Goal: Task Accomplishment & Management: Complete application form

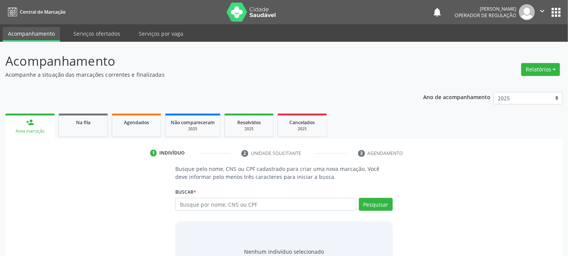
click at [242, 204] on input "text" at bounding box center [265, 204] width 181 height 13
type input "700408404690341"
click at [376, 202] on button "Pesquisar" at bounding box center [376, 204] width 34 height 13
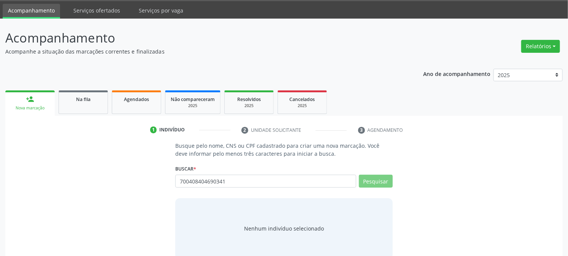
scroll to position [36, 0]
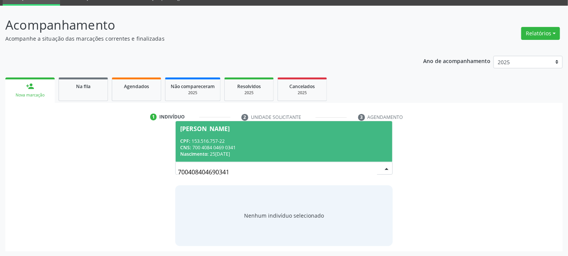
click at [210, 145] on div "CNS: 700 4084 0469 0341" at bounding box center [283, 148] width 207 height 6
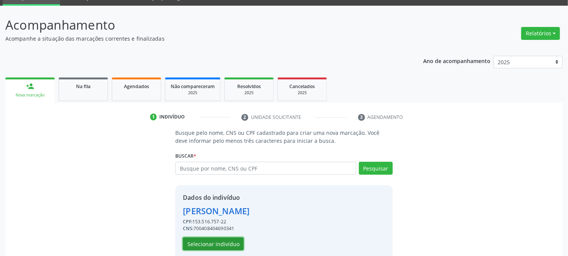
click at [207, 242] on button "Selecionar indivíduo" at bounding box center [213, 244] width 61 height 13
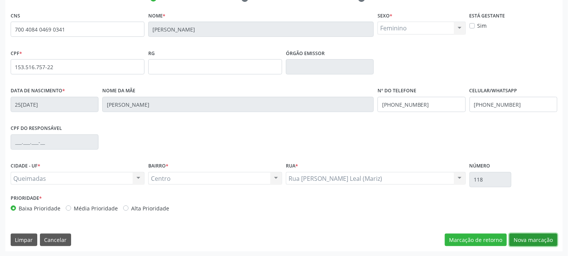
click at [516, 237] on button "Nova marcação" at bounding box center [534, 240] width 48 height 13
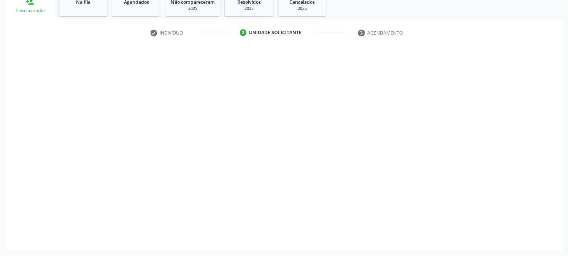
scroll to position [120, 0]
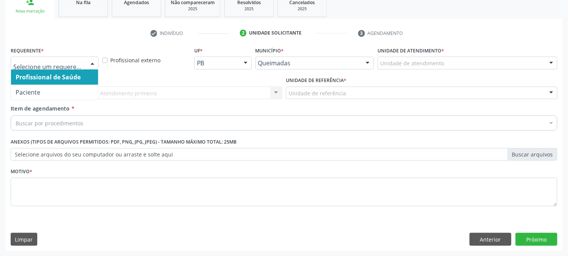
click at [77, 67] on div at bounding box center [55, 63] width 88 height 13
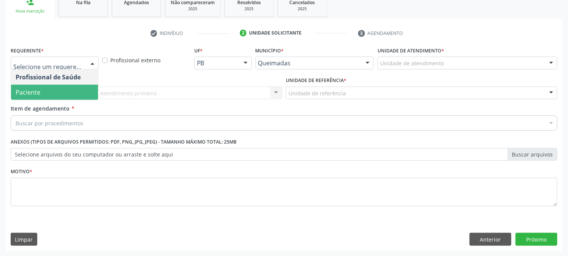
click at [70, 86] on span "Paciente" at bounding box center [54, 92] width 87 height 15
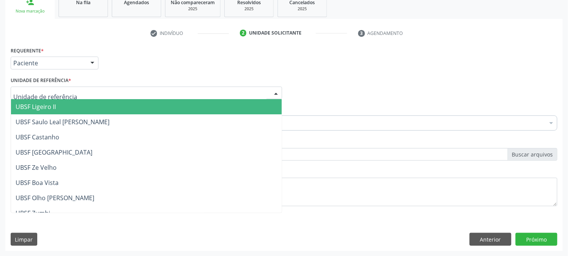
click at [81, 93] on div at bounding box center [147, 93] width 272 height 13
type input "c"
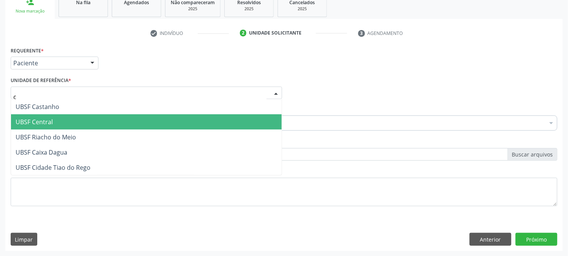
click at [35, 120] on span "UBSF Central" at bounding box center [34, 122] width 37 height 8
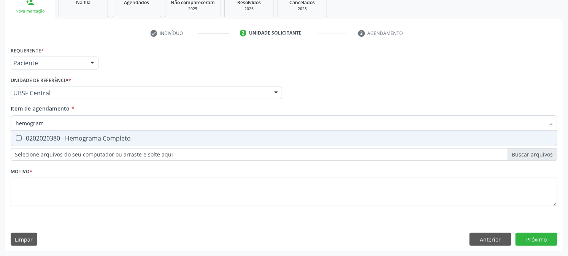
type input "hemograma"
click at [17, 138] on Completo at bounding box center [19, 138] width 6 height 6
click at [16, 138] on Completo "checkbox" at bounding box center [13, 138] width 5 height 5
checkbox Completo "true"
drag, startPoint x: 51, startPoint y: 124, endPoint x: 0, endPoint y: 130, distance: 51.7
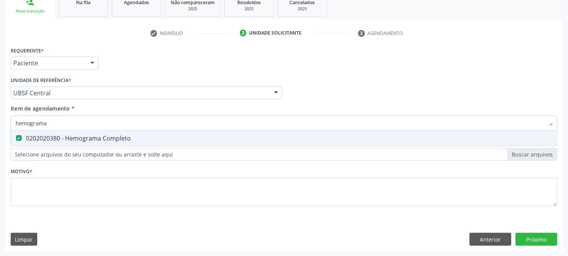
click at [0, 130] on div "Acompanhamento Acompanhe a situação das marcações correntes e finalizadas Relat…" at bounding box center [284, 89] width 568 height 335
checkbox Completo "false"
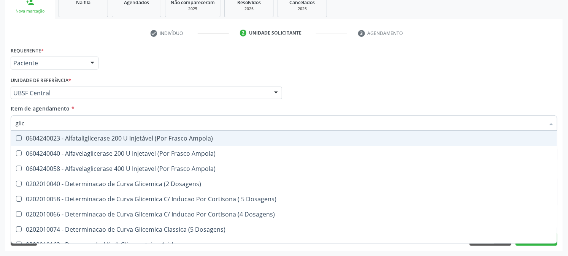
type input "glico"
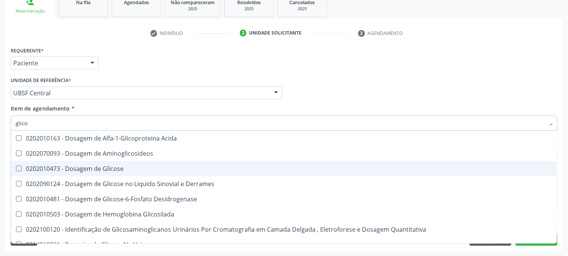
click at [22, 168] on div "0202010473 - Dosagem de Glicose" at bounding box center [284, 169] width 537 height 6
checkbox Glicose "true"
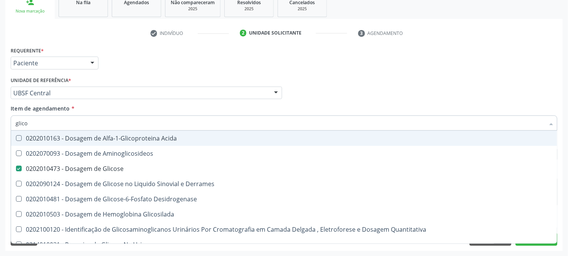
drag, startPoint x: 12, startPoint y: 127, endPoint x: 2, endPoint y: 128, distance: 9.6
click at [4, 128] on div "Acompanhamento Acompanhe a situação das marcações correntes e finalizadas Relat…" at bounding box center [284, 89] width 568 height 335
checkbox Glicose "false"
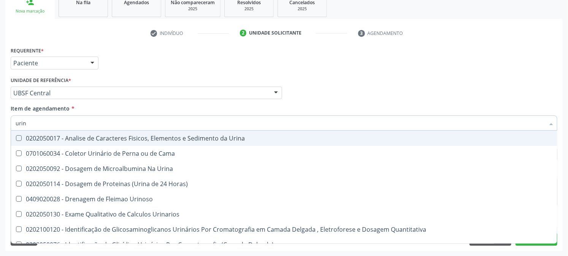
type input "urina"
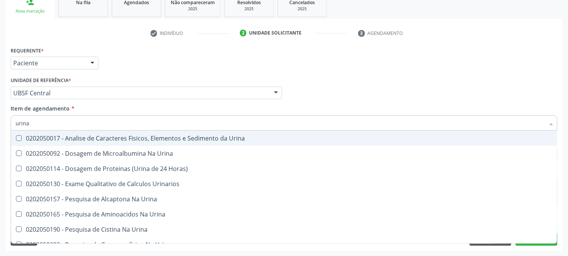
click at [21, 139] on div "0202050017 - Analise de Caracteres Fisicos, Elementos e Sedimento da Urina" at bounding box center [284, 138] width 537 height 6
checkbox Urina "true"
click at [0, 140] on div "Acompanhamento Acompanhe a situação das marcações correntes e finalizadas Relat…" at bounding box center [284, 89] width 568 height 335
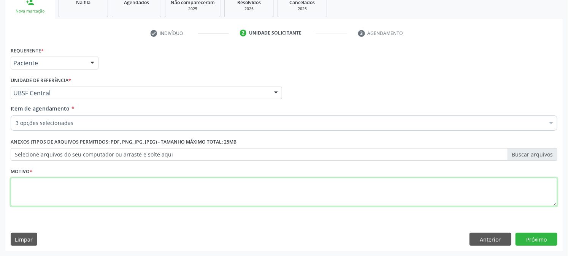
click at [29, 184] on textarea at bounding box center [284, 192] width 547 height 29
type textarea "GESTANTE"
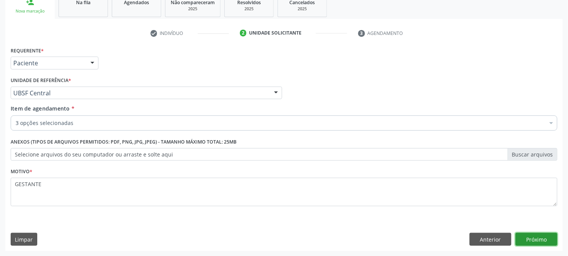
click at [538, 243] on button "Próximo" at bounding box center [537, 239] width 42 height 13
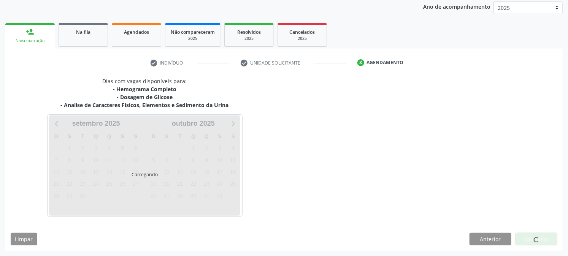
scroll to position [90, 0]
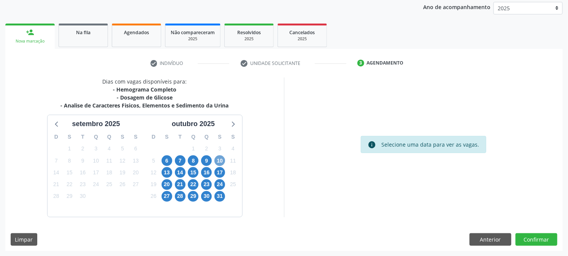
click at [218, 159] on span "10" at bounding box center [220, 161] width 11 height 11
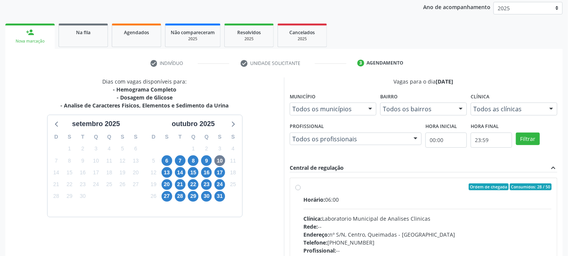
click at [170, 165] on div "6" at bounding box center [167, 161] width 11 height 12
click at [168, 162] on span "6" at bounding box center [167, 161] width 11 height 11
click at [311, 186] on div "Ordem de chegada Consumidos: 23 / 50" at bounding box center [428, 187] width 248 height 7
click at [301, 186] on input "Ordem de chegada Consumidos: 23 / 50 Horário: 06:00 Clínica: Laboratorio Munici…" at bounding box center [298, 187] width 5 height 7
radio input "true"
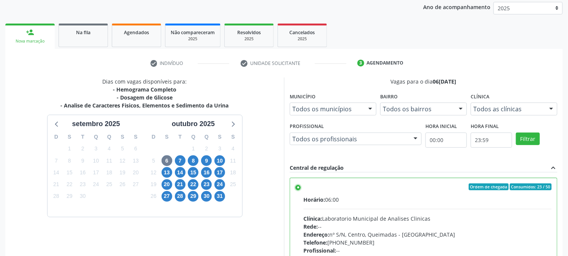
scroll to position [198, 0]
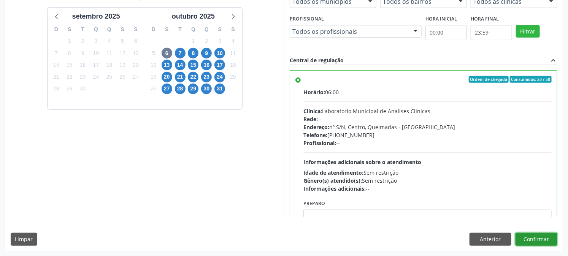
click at [538, 240] on button "Confirmar" at bounding box center [537, 239] width 42 height 13
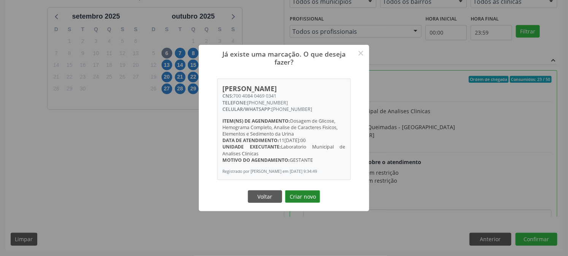
click at [302, 199] on button "Criar novo" at bounding box center [302, 197] width 35 height 13
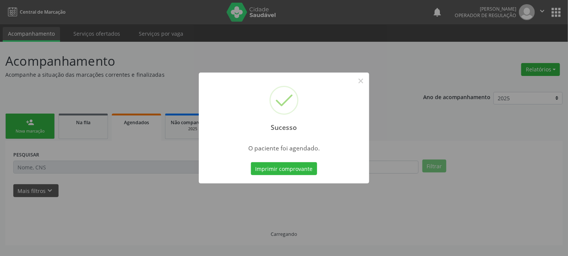
scroll to position [0, 0]
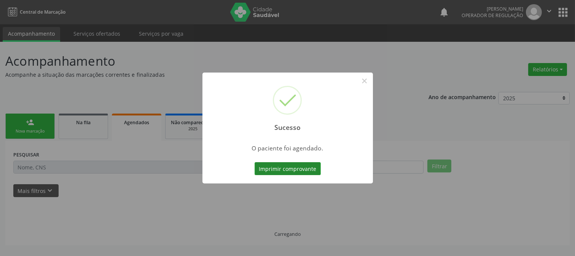
click at [283, 173] on button "Imprimir comprovante" at bounding box center [287, 168] width 66 height 13
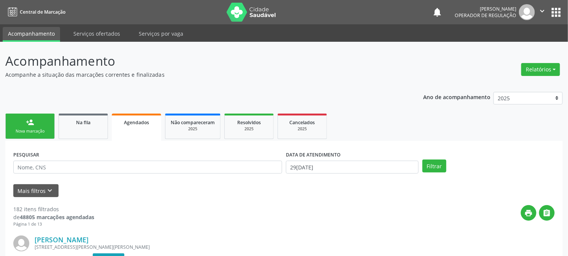
click at [29, 122] on div "person_add" at bounding box center [30, 122] width 8 height 8
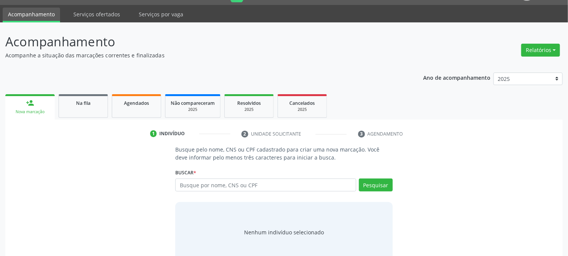
scroll to position [36, 0]
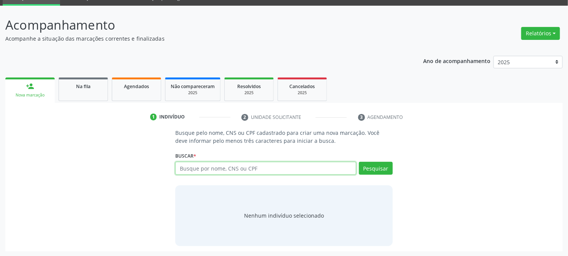
click at [192, 169] on input "text" at bounding box center [265, 168] width 181 height 13
type input "VALBER FARI8AS DO NASCIMENTO"
click at [378, 173] on button "Pesquisar" at bounding box center [376, 168] width 34 height 13
type input "VALBER FARI8AS DO NASCIMENTO"
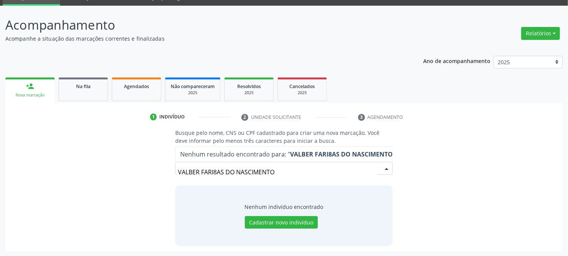
click at [218, 170] on input "VALBER FARI8AS DO NASCIMENTO" at bounding box center [277, 172] width 199 height 15
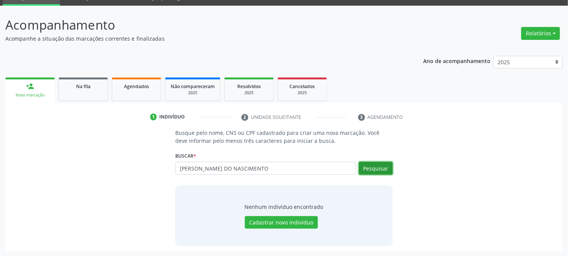
click at [375, 173] on button "Pesquisar" at bounding box center [376, 168] width 34 height 13
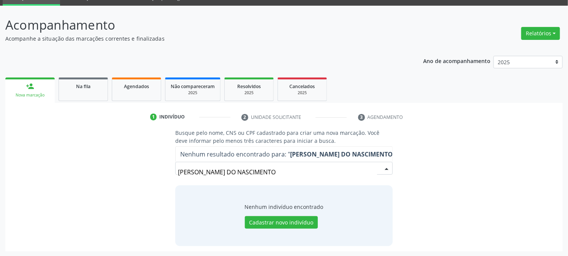
click at [302, 154] on strong "[PERSON_NAME] DO NASCIMENTO" at bounding box center [341, 154] width 103 height 8
click at [288, 176] on input "[PERSON_NAME] DO NASCIMENTO" at bounding box center [277, 172] width 199 height 15
click at [231, 175] on input "[PERSON_NAME] DO NASCIMENTO" at bounding box center [277, 172] width 199 height 15
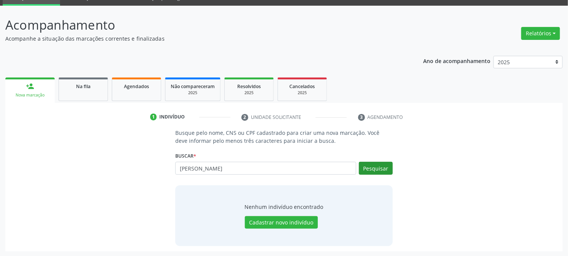
type input "[PERSON_NAME]"
click at [382, 166] on button "Pesquisar" at bounding box center [376, 168] width 34 height 13
type input "[PERSON_NAME]"
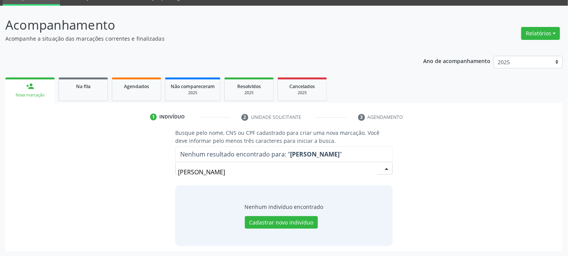
click at [202, 170] on input "[PERSON_NAME]" at bounding box center [277, 172] width 199 height 15
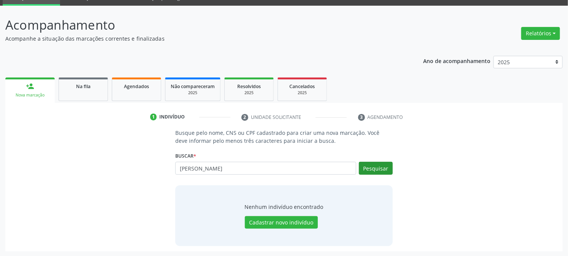
type input "[PERSON_NAME]"
click at [375, 170] on button "Pesquisar" at bounding box center [376, 168] width 34 height 13
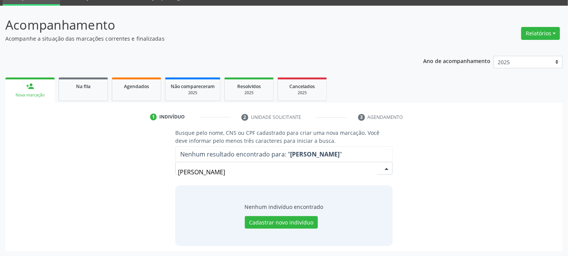
click at [303, 154] on strong "[PERSON_NAME]" at bounding box center [314, 154] width 49 height 8
drag, startPoint x: 240, startPoint y: 172, endPoint x: 204, endPoint y: 172, distance: 36.1
click at [204, 172] on input "[PERSON_NAME]" at bounding box center [277, 172] width 199 height 15
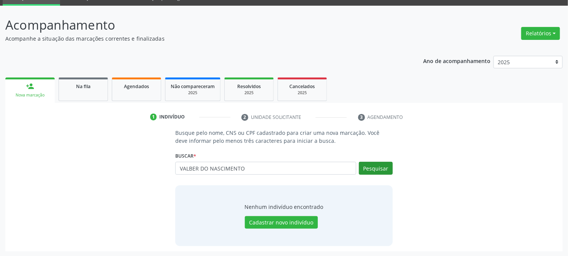
type input "VALBER DO NASCIMENTO"
click at [374, 167] on button "Pesquisar" at bounding box center [376, 168] width 34 height 13
type input "VALBER DO NASCIMENTO"
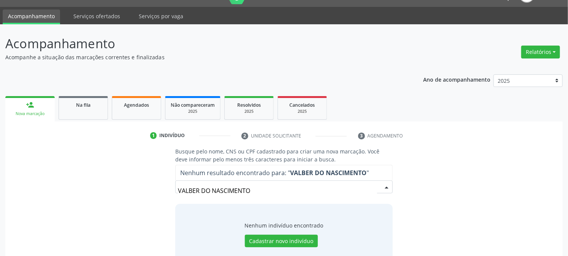
scroll to position [0, 0]
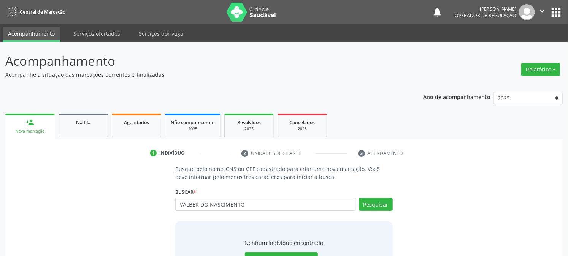
click at [31, 9] on span "Central de Marcação" at bounding box center [43, 12] width 46 height 6
click at [558, 10] on button "apps" at bounding box center [556, 12] width 13 height 13
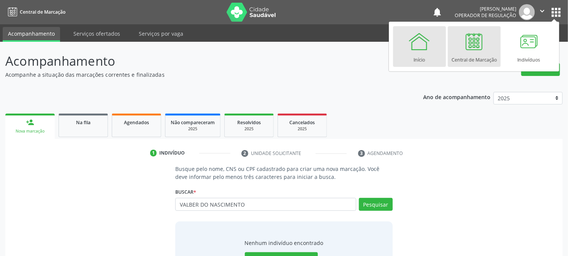
click at [421, 46] on div at bounding box center [419, 41] width 23 height 23
